Goal: Find contact information: Find contact information

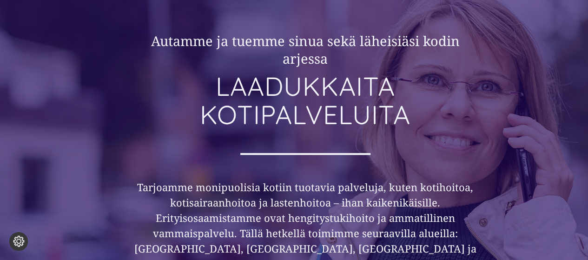
scroll to position [72, 0]
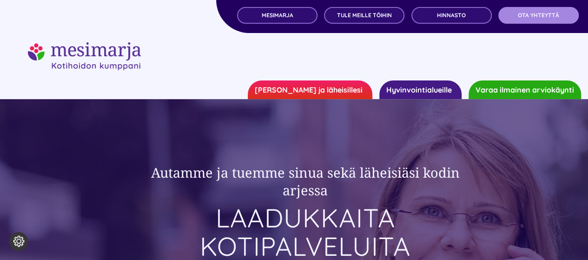
click at [550, 13] on span "OTA YHTEYTTÄ" at bounding box center [538, 15] width 41 height 7
